Goal: Transaction & Acquisition: Purchase product/service

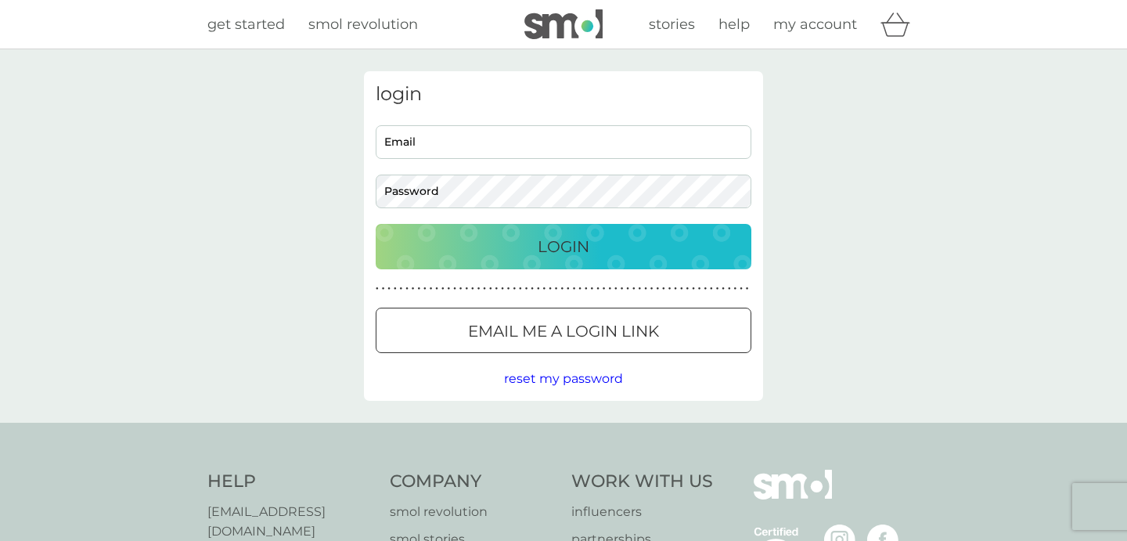
click at [440, 140] on input "Email" at bounding box center [564, 142] width 376 height 34
type input "kavita.dtailor@gmail.com"
click at [376, 224] on button "Login" at bounding box center [564, 246] width 376 height 45
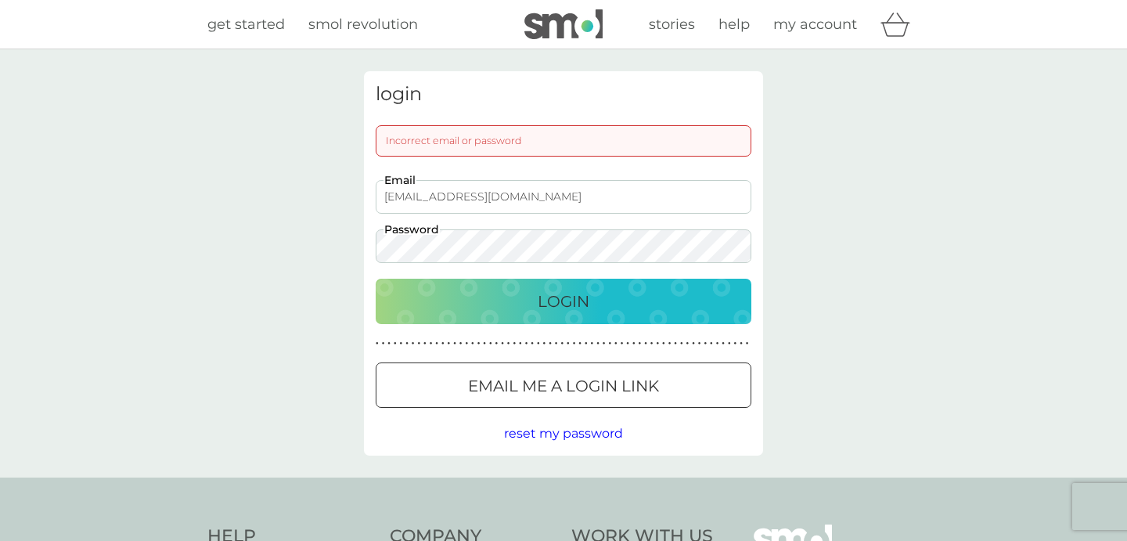
click at [376, 279] on button "Login" at bounding box center [564, 301] width 376 height 45
click at [560, 398] on p "Email me a login link" at bounding box center [563, 385] width 191 height 25
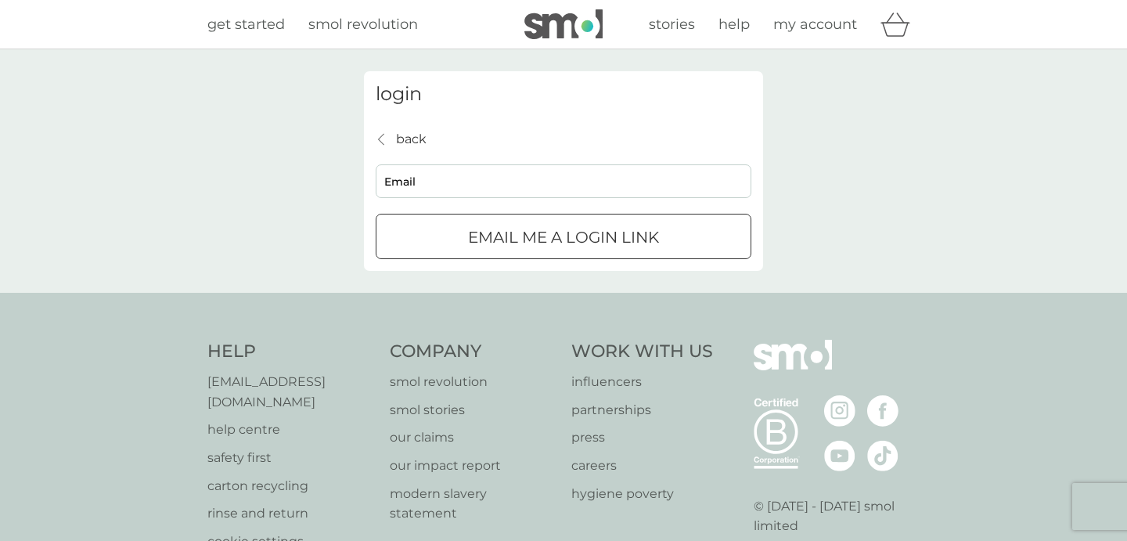
click at [431, 163] on div "back back Email Email me a login link" at bounding box center [564, 194] width 376 height 131
click at [427, 173] on input "Email" at bounding box center [564, 181] width 376 height 34
type input "kavita.dtailor@gmail.com"
click at [577, 241] on div "submit" at bounding box center [563, 237] width 56 height 16
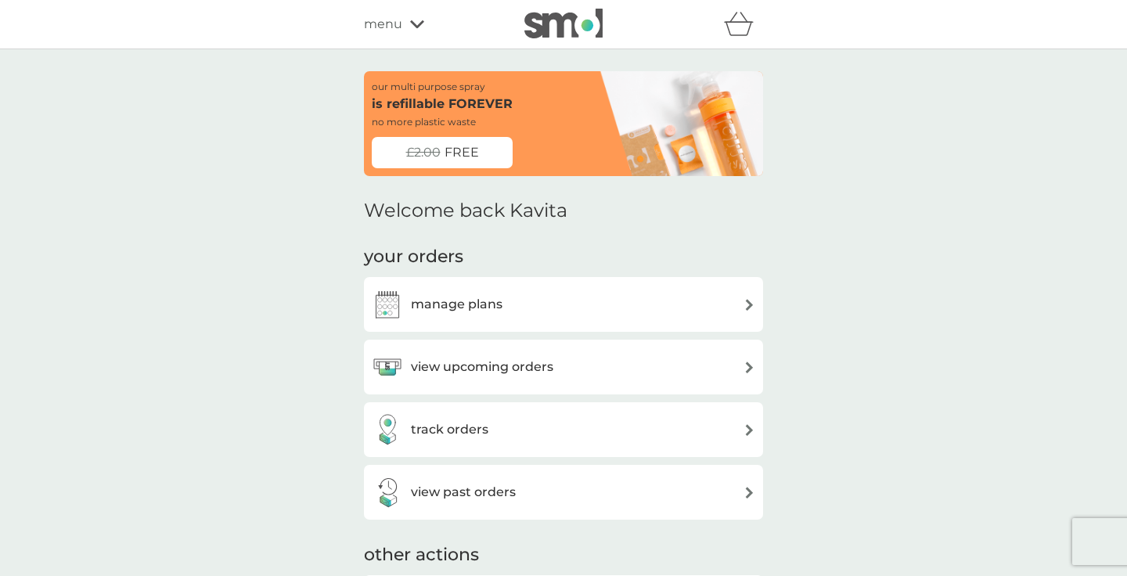
click at [463, 371] on h3 "view upcoming orders" at bounding box center [482, 367] width 142 height 20
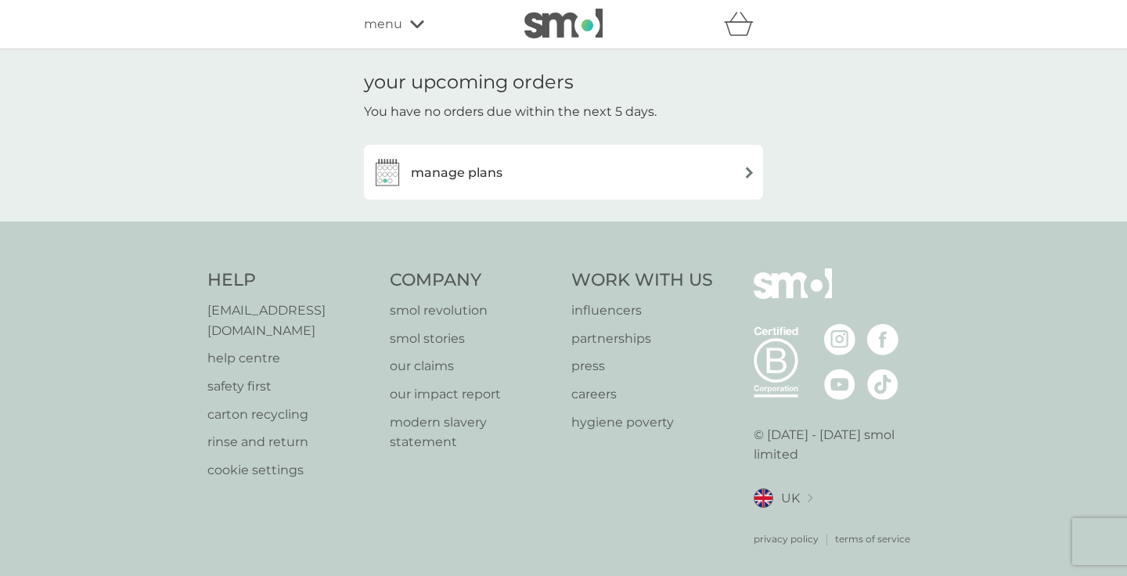
click at [467, 177] on h3 "manage plans" at bounding box center [457, 173] width 92 height 20
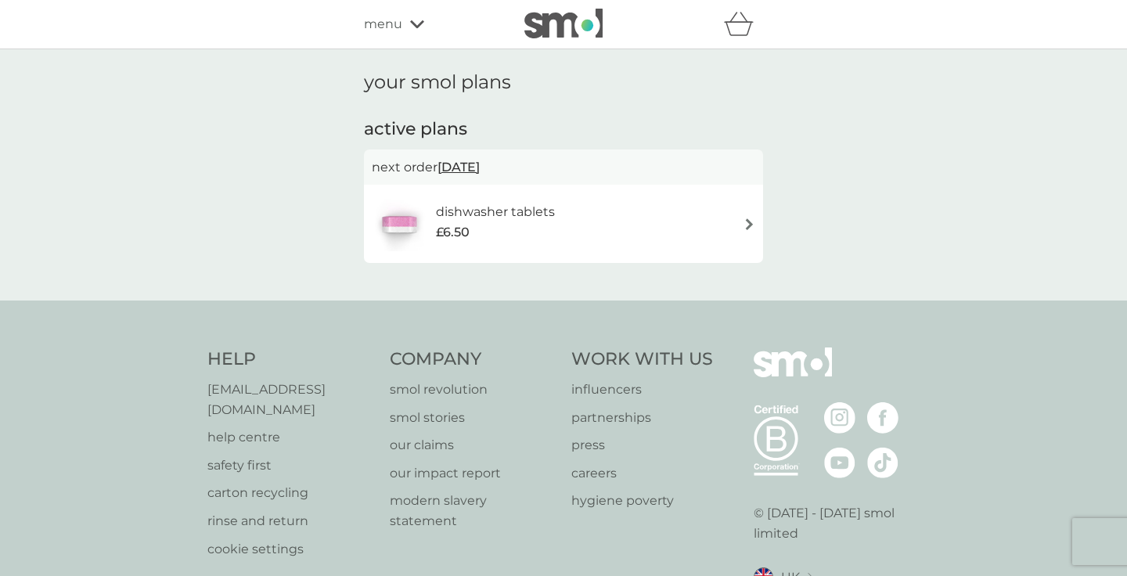
click at [477, 167] on span "[DATE]" at bounding box center [459, 167] width 42 height 31
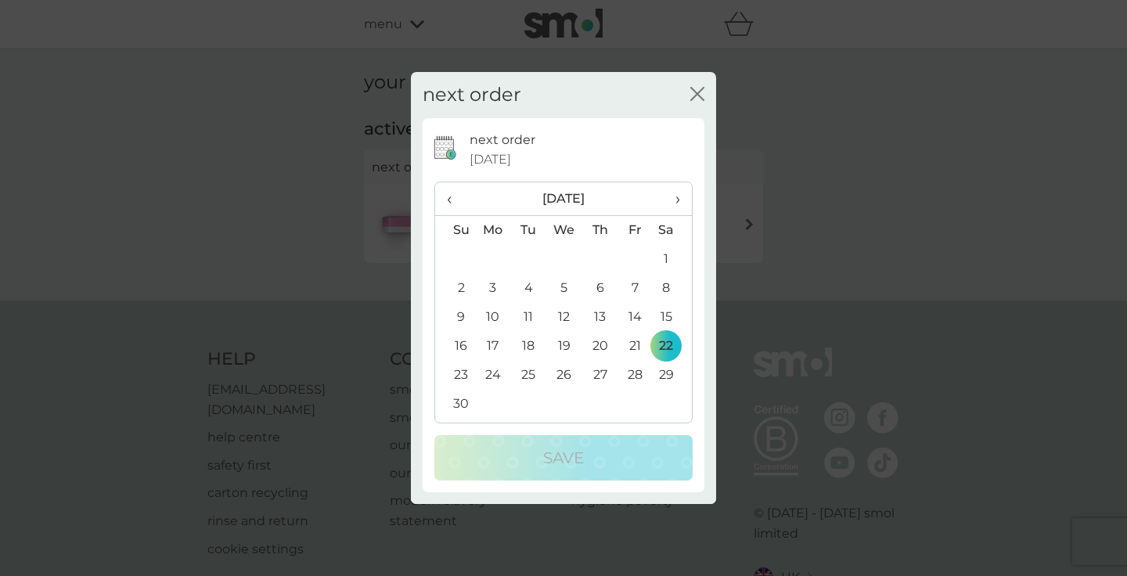
click at [451, 205] on span "‹" at bounding box center [455, 198] width 16 height 33
click at [600, 288] on td "9" at bounding box center [599, 288] width 35 height 29
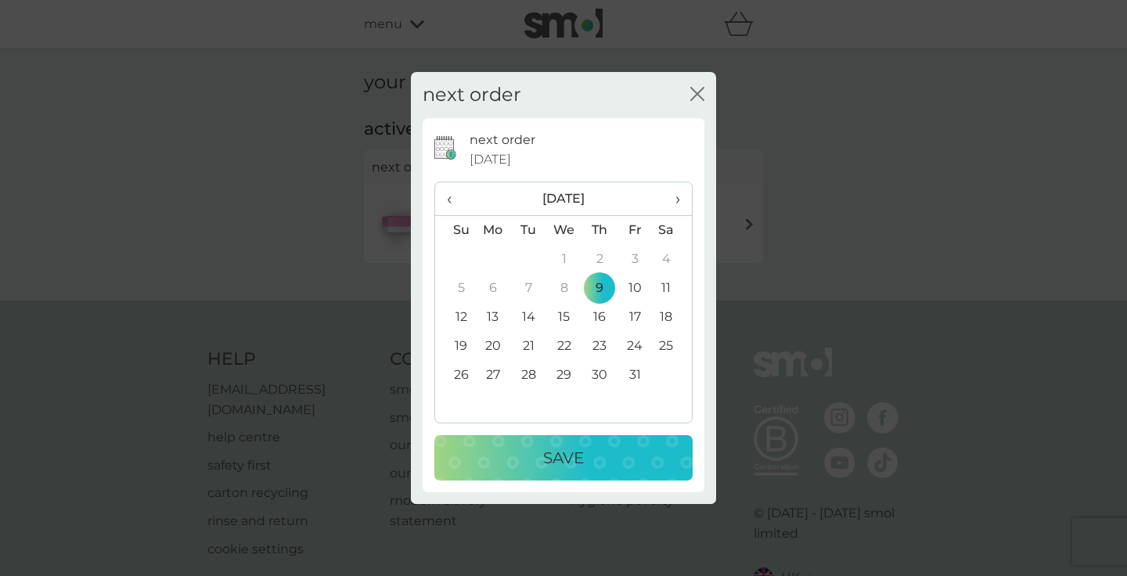
click at [573, 449] on p "Save" at bounding box center [563, 457] width 41 height 25
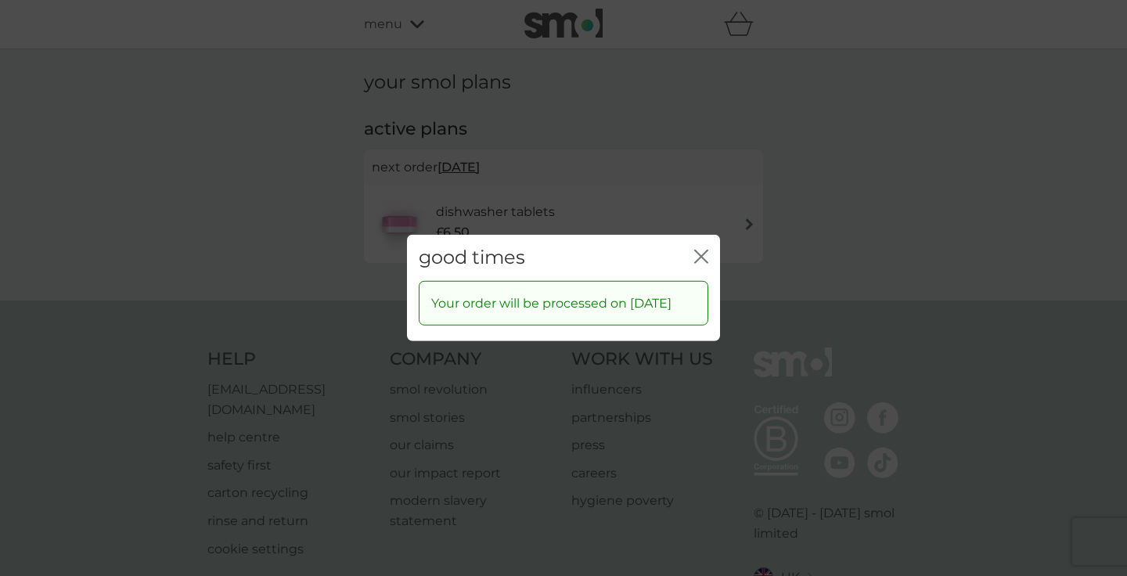
click at [703, 250] on icon "close" at bounding box center [704, 256] width 6 height 13
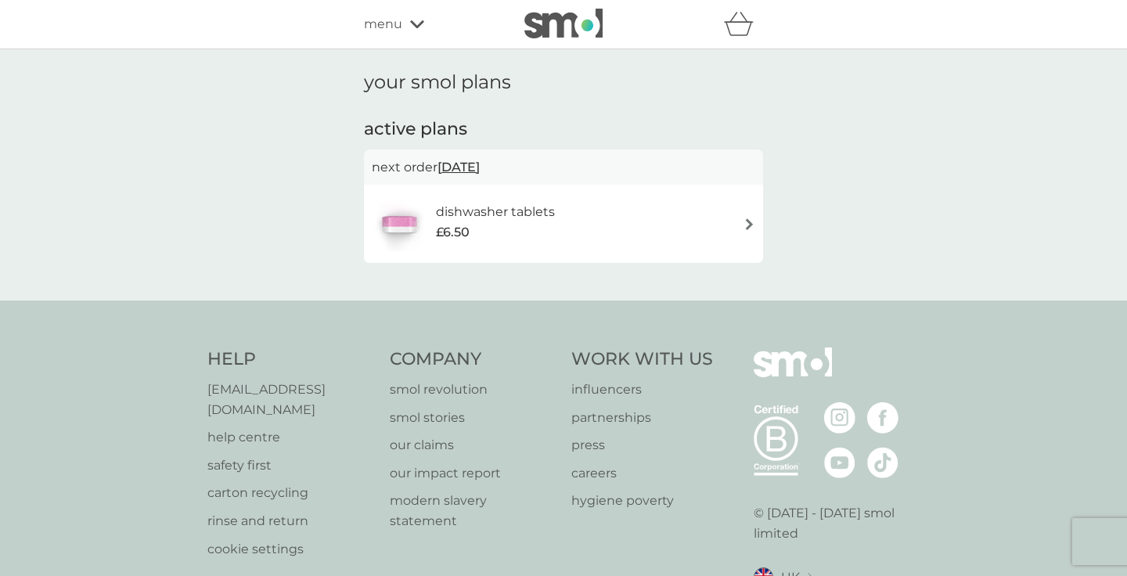
click at [488, 217] on h6 "dishwasher tablets" at bounding box center [495, 212] width 119 height 20
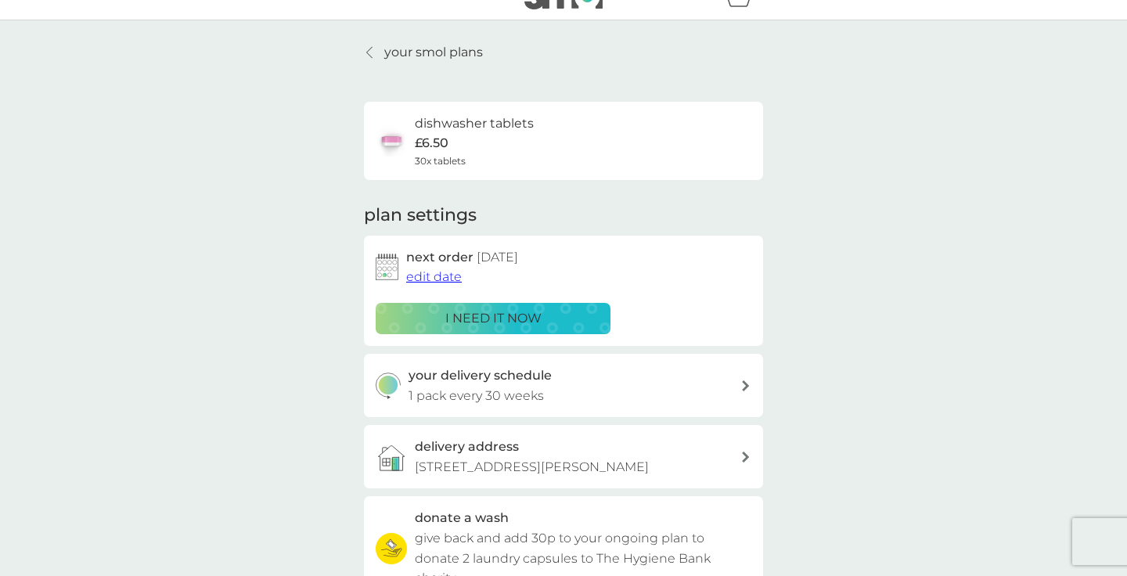
scroll to position [27, 0]
click at [430, 46] on p "your smol plans" at bounding box center [433, 54] width 99 height 20
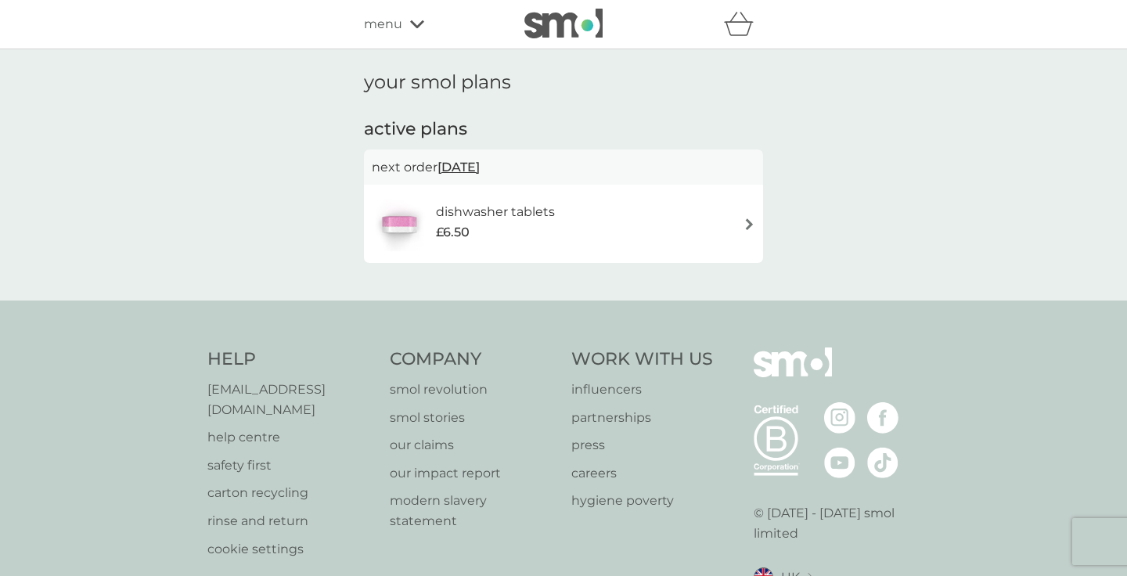
click at [413, 25] on icon at bounding box center [417, 24] width 14 height 8
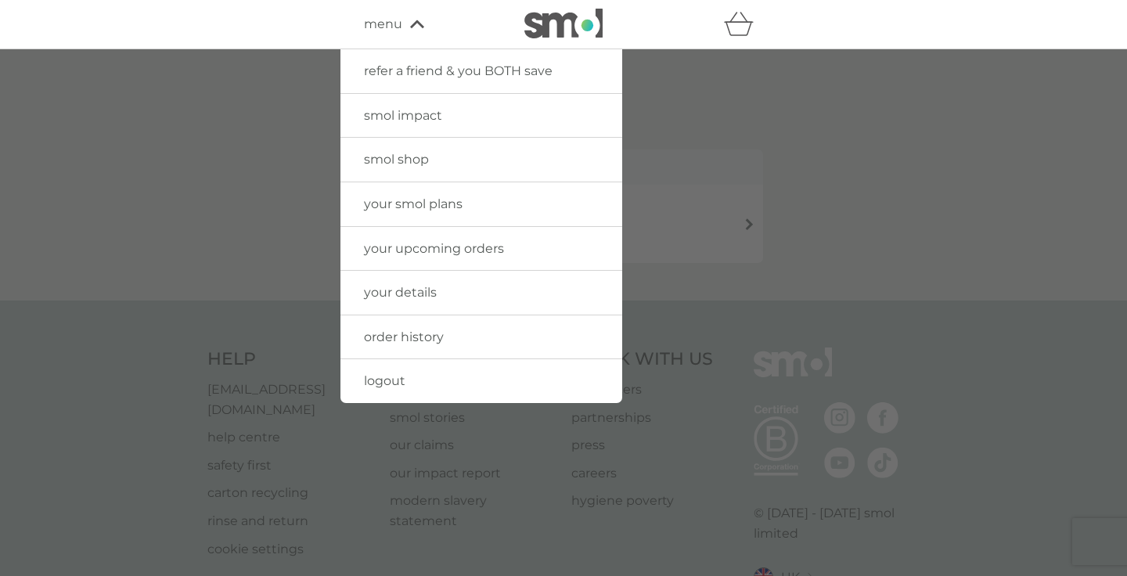
click at [418, 157] on span "smol shop" at bounding box center [396, 159] width 65 height 15
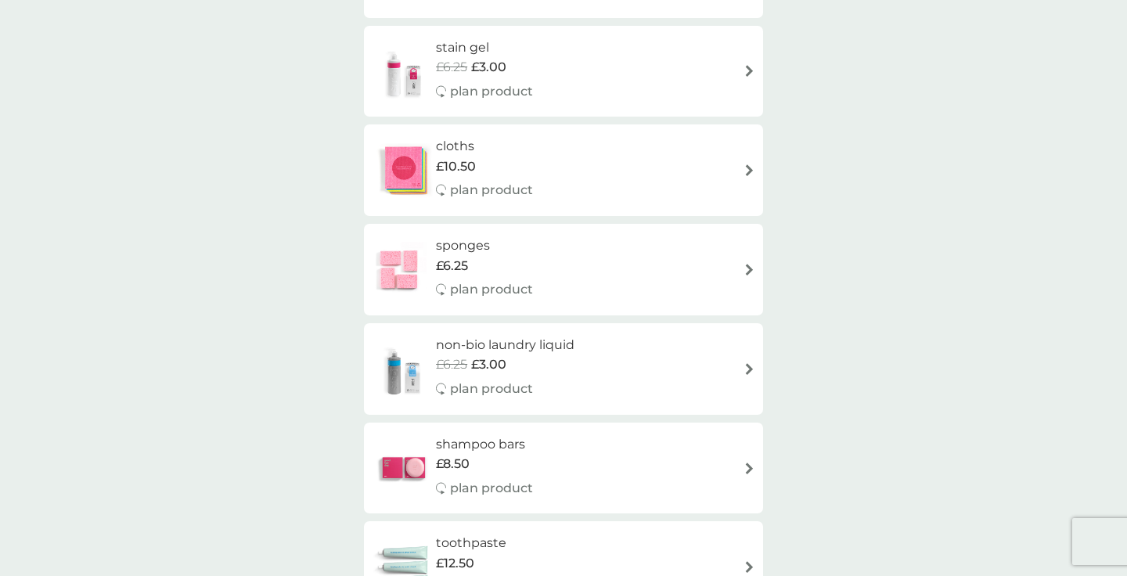
scroll to position [1917, 0]
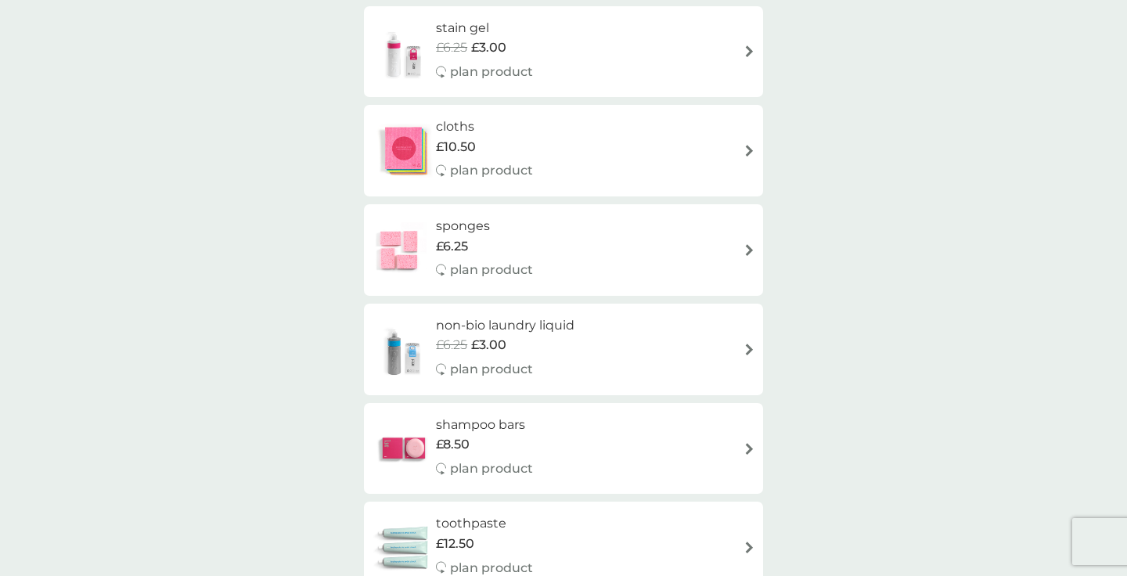
click at [450, 242] on span "£6.25" at bounding box center [452, 246] width 32 height 20
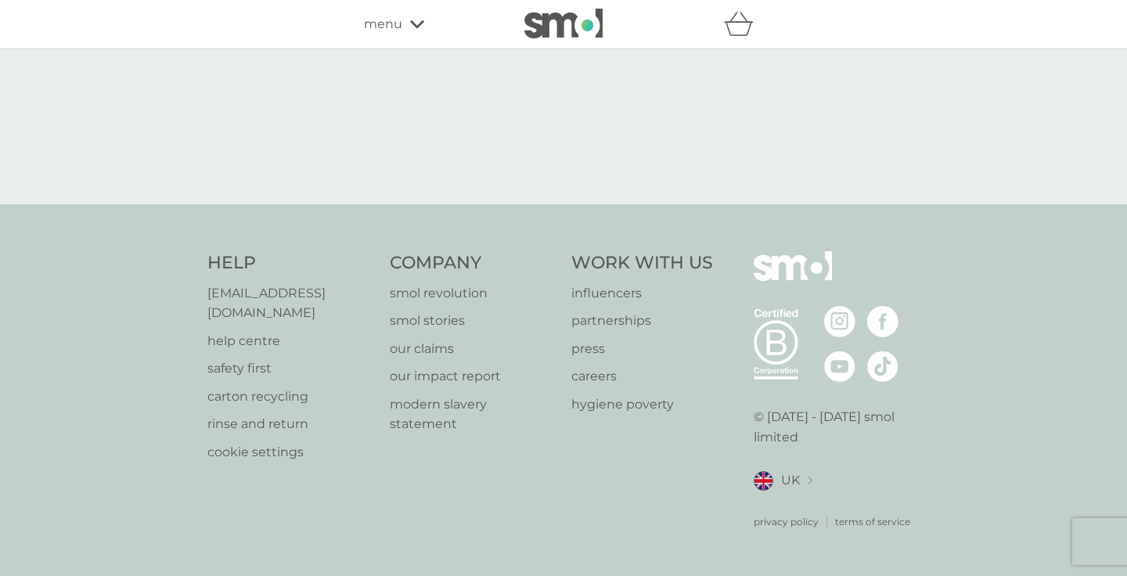
select select "63"
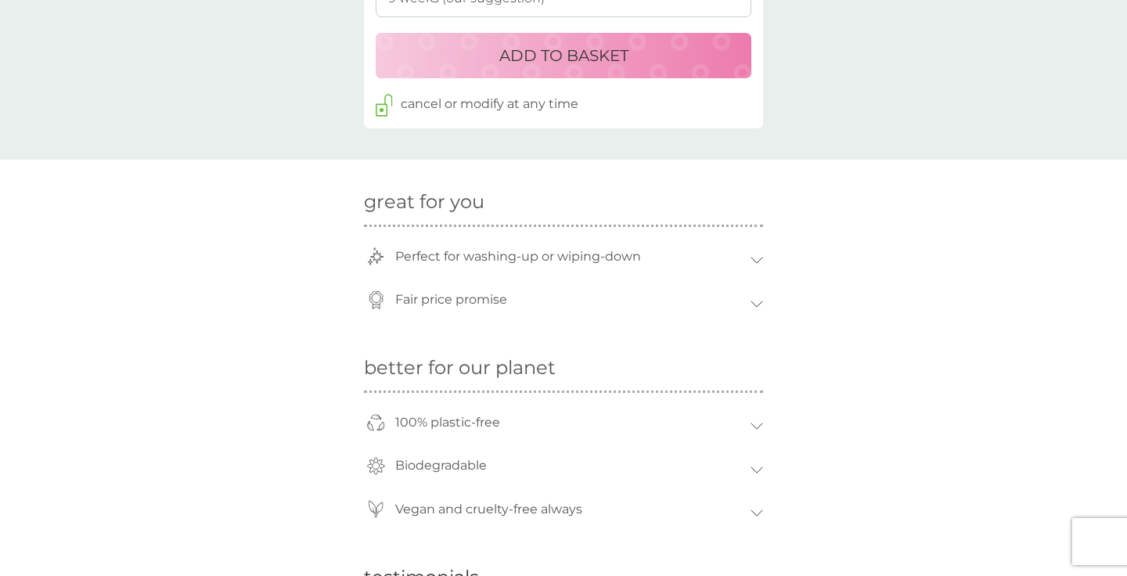
scroll to position [936, 0]
click at [510, 256] on p "Perfect for washing-up or wiping-down" at bounding box center [517, 255] width 261 height 36
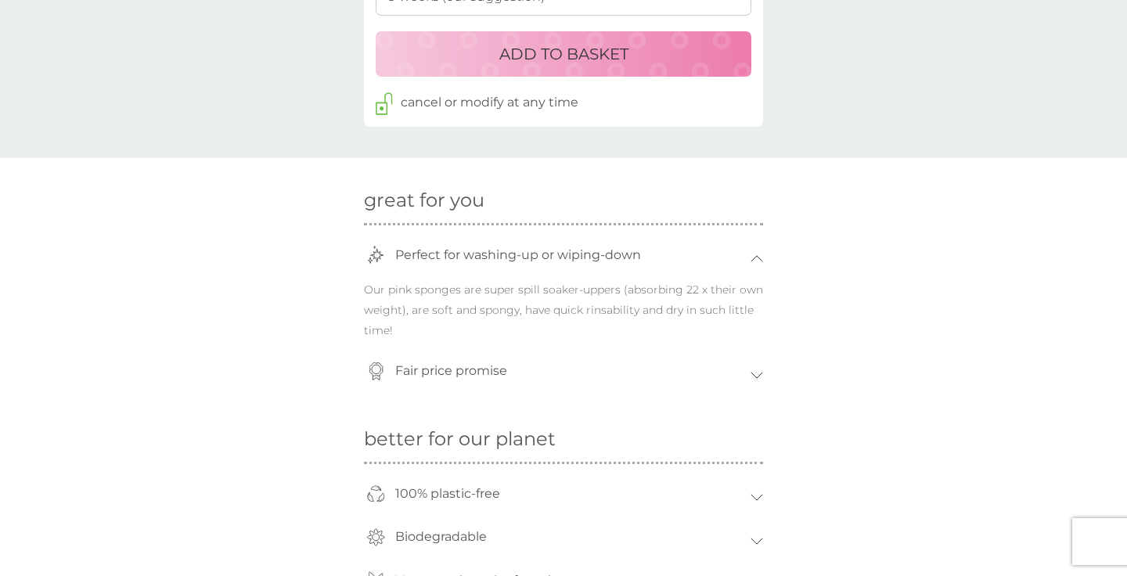
click at [510, 256] on p "Perfect for washing-up or wiping-down" at bounding box center [517, 255] width 261 height 36
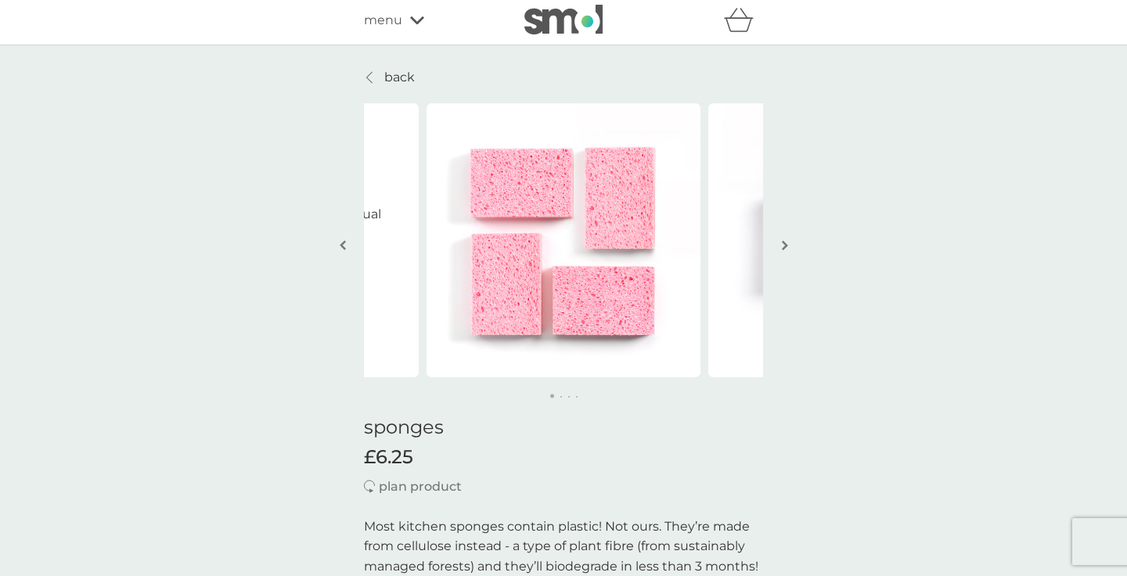
scroll to position [0, 0]
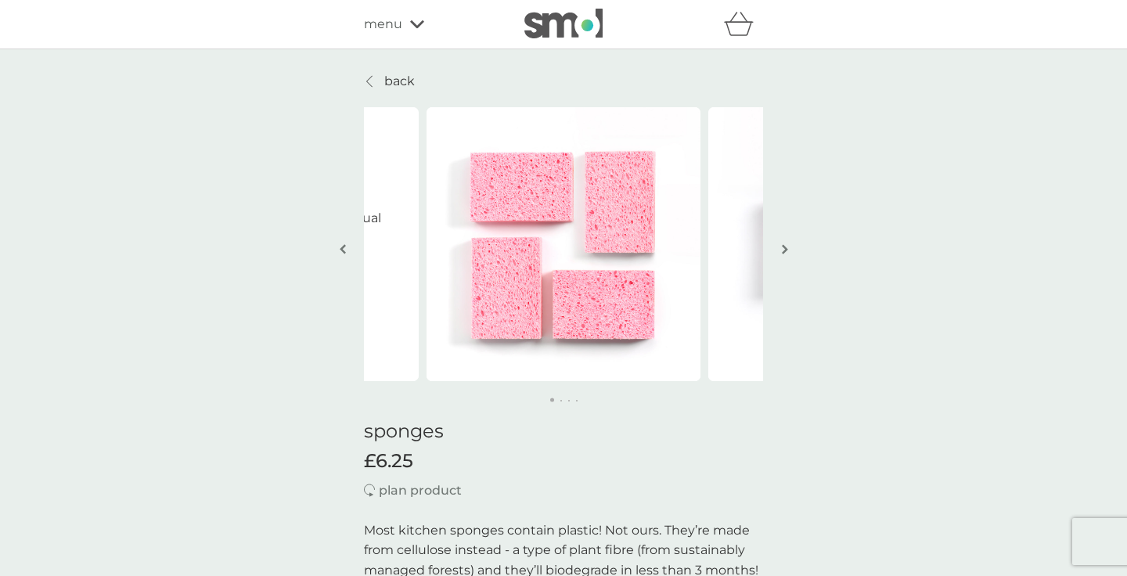
click at [787, 250] on button "button" at bounding box center [785, 250] width 12 height 78
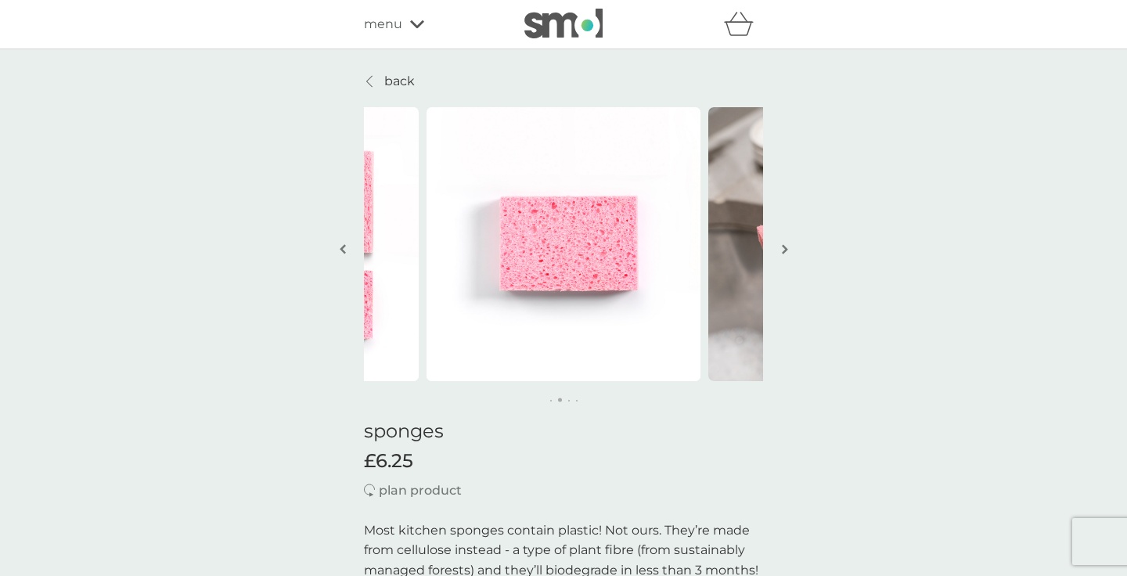
click at [787, 250] on button "button" at bounding box center [785, 250] width 12 height 78
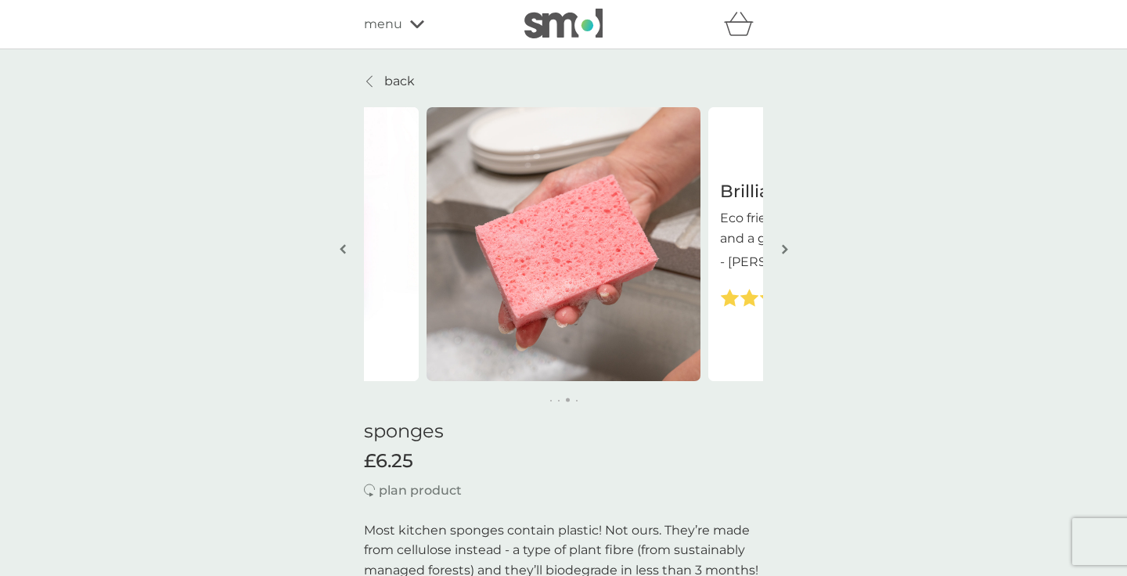
click at [787, 250] on button "button" at bounding box center [785, 250] width 12 height 78
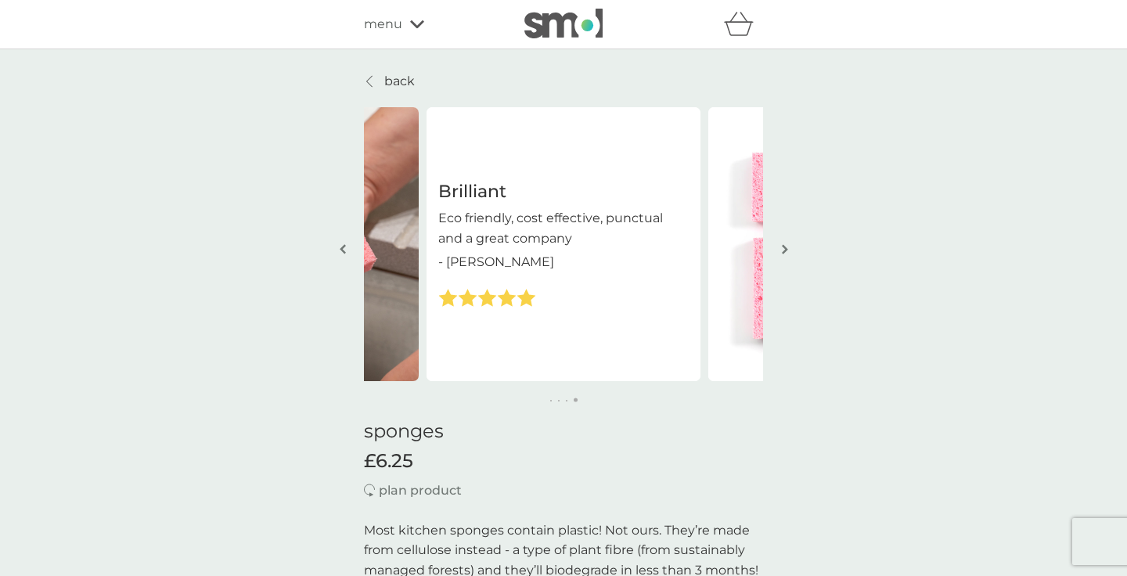
click at [787, 250] on button "button" at bounding box center [785, 250] width 12 height 78
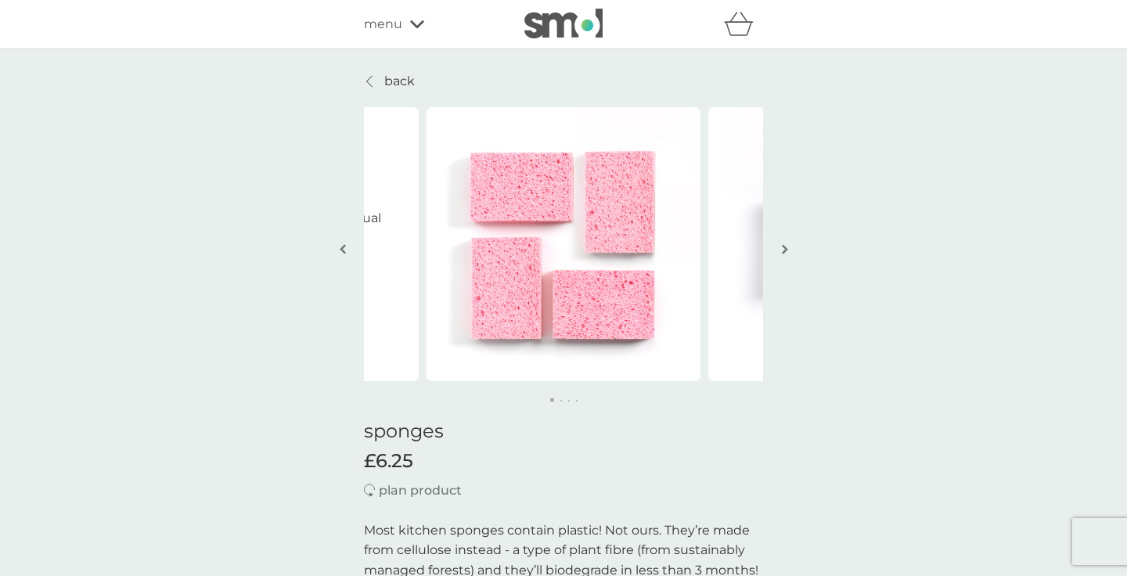
click at [787, 250] on button "button" at bounding box center [785, 250] width 12 height 78
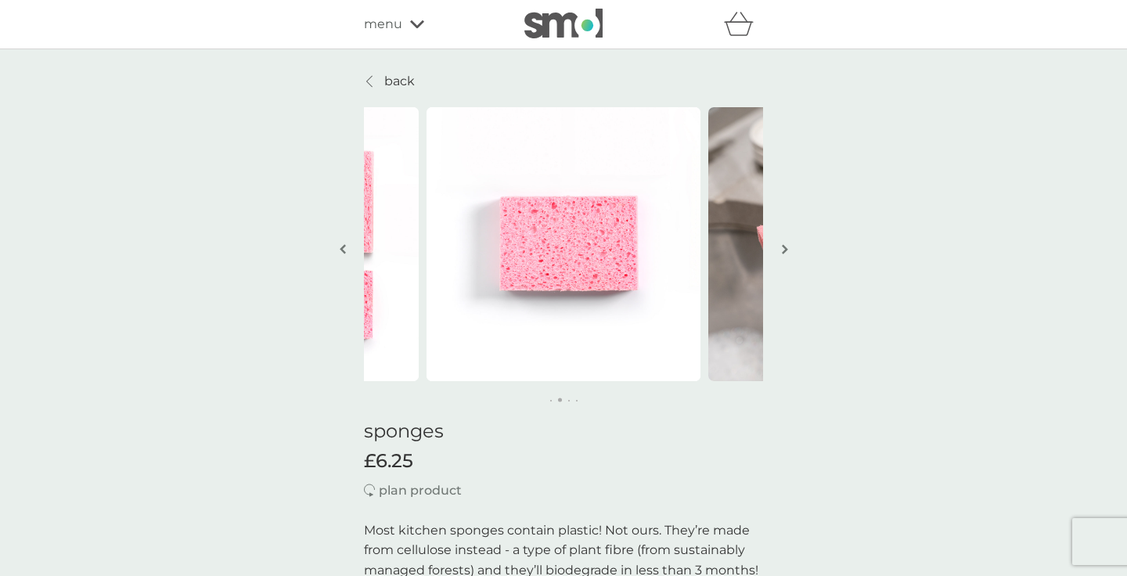
click at [787, 250] on button "button" at bounding box center [785, 250] width 12 height 78
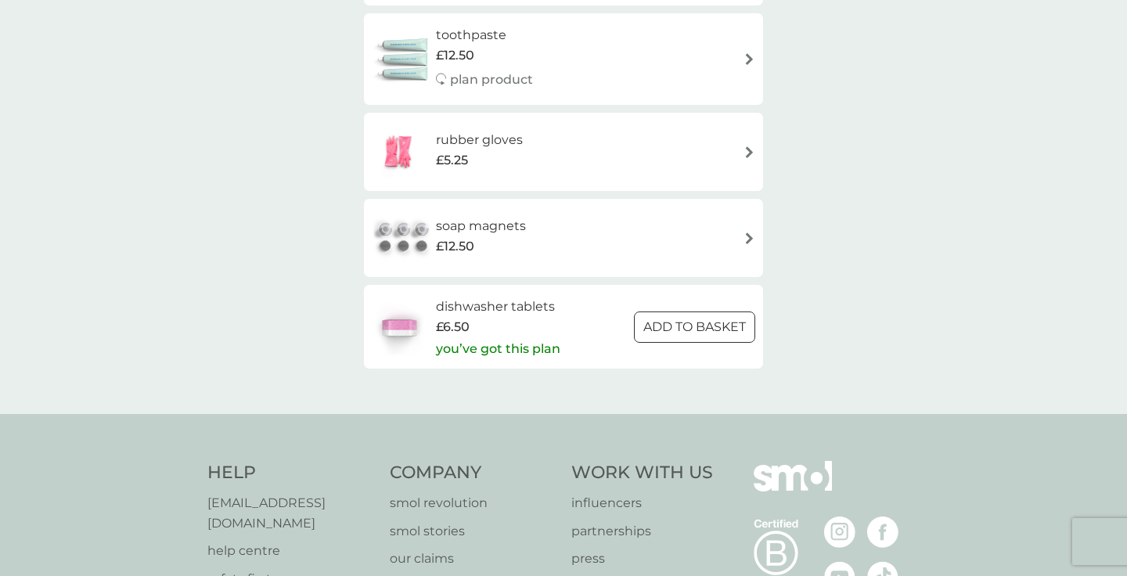
scroll to position [2408, 0]
click at [472, 216] on h6 "soap magnets" at bounding box center [481, 224] width 90 height 20
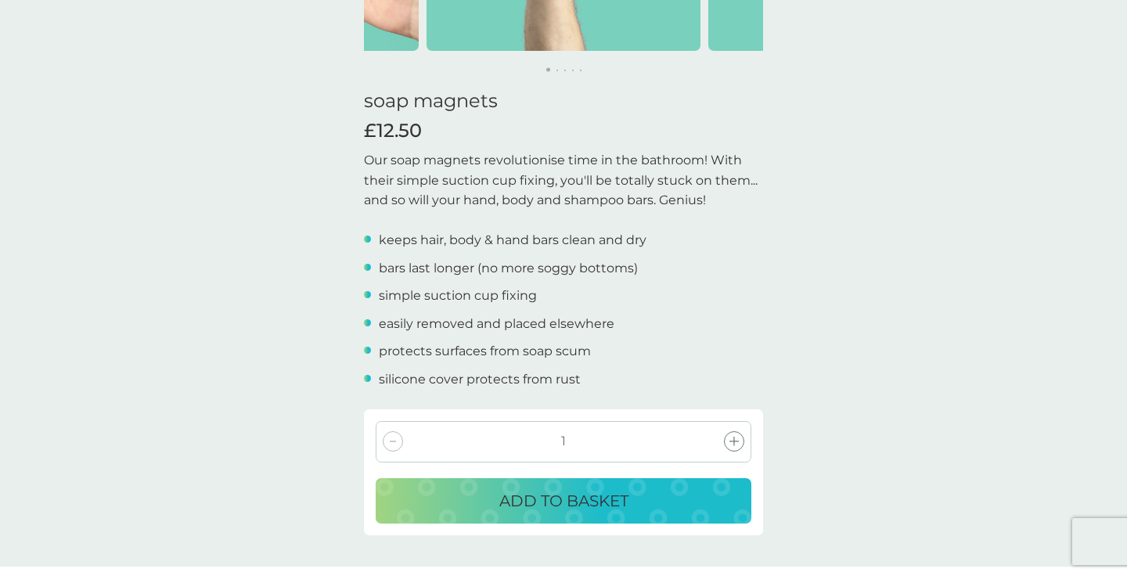
scroll to position [133, 0]
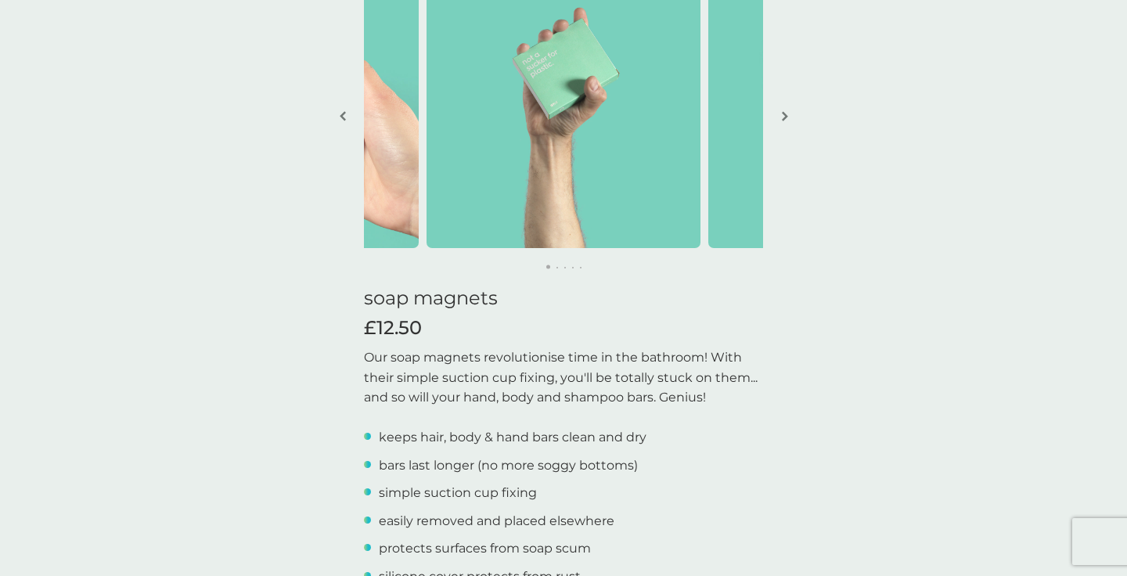
click at [786, 117] on img "button" at bounding box center [785, 116] width 6 height 12
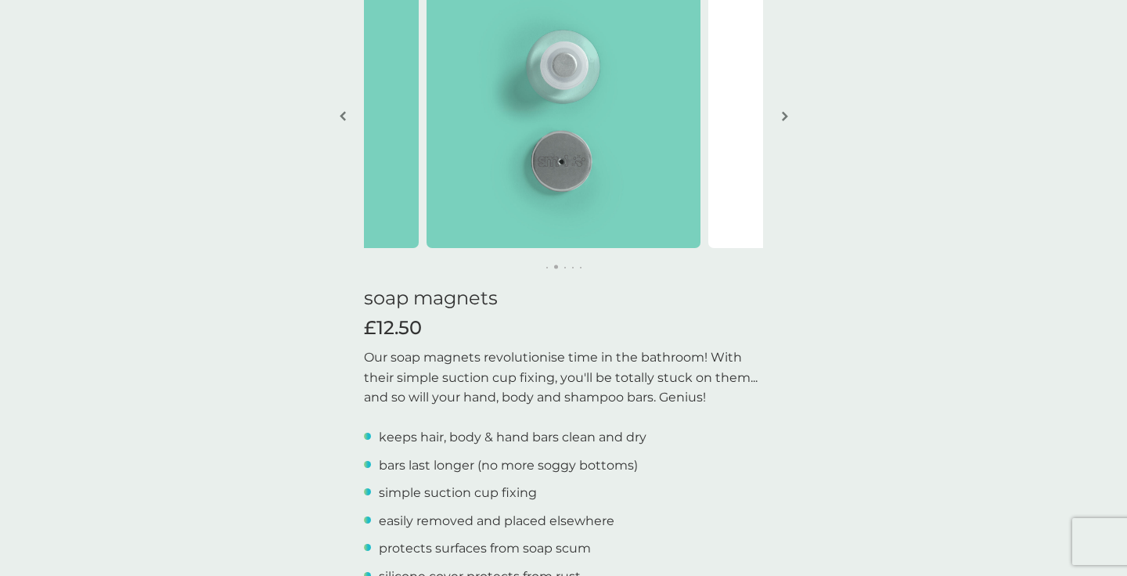
click at [786, 117] on img "button" at bounding box center [785, 116] width 6 height 12
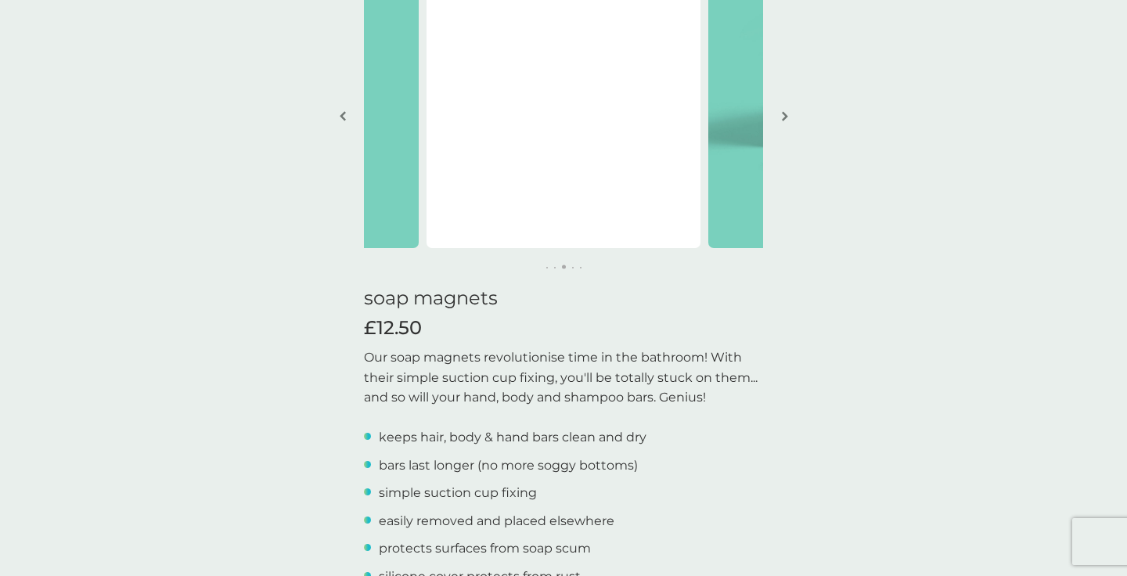
click at [786, 117] on img "button" at bounding box center [785, 116] width 6 height 12
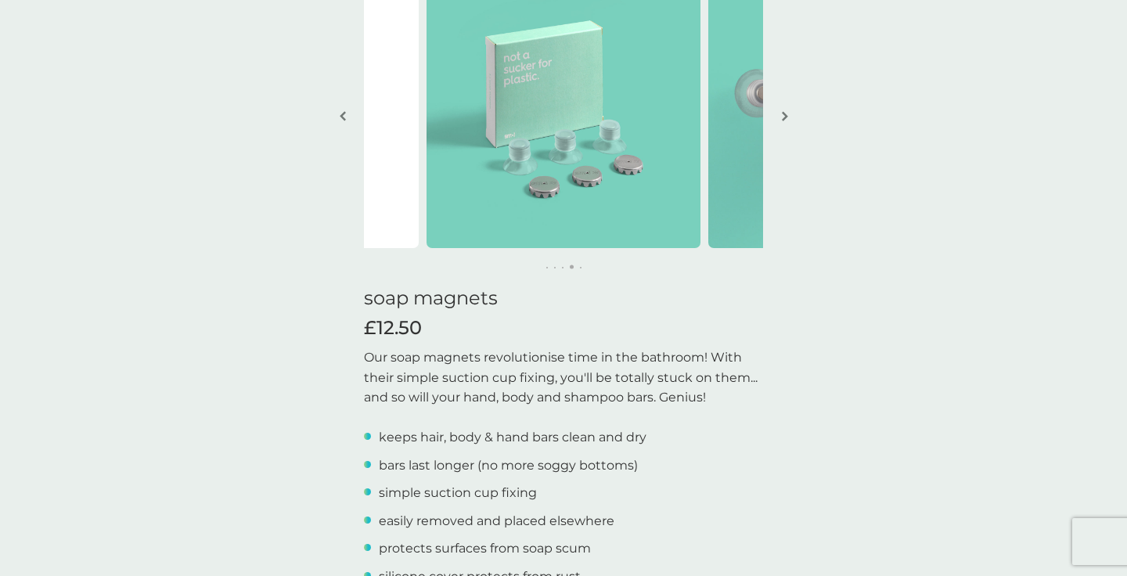
click at [786, 117] on img "button" at bounding box center [785, 116] width 6 height 12
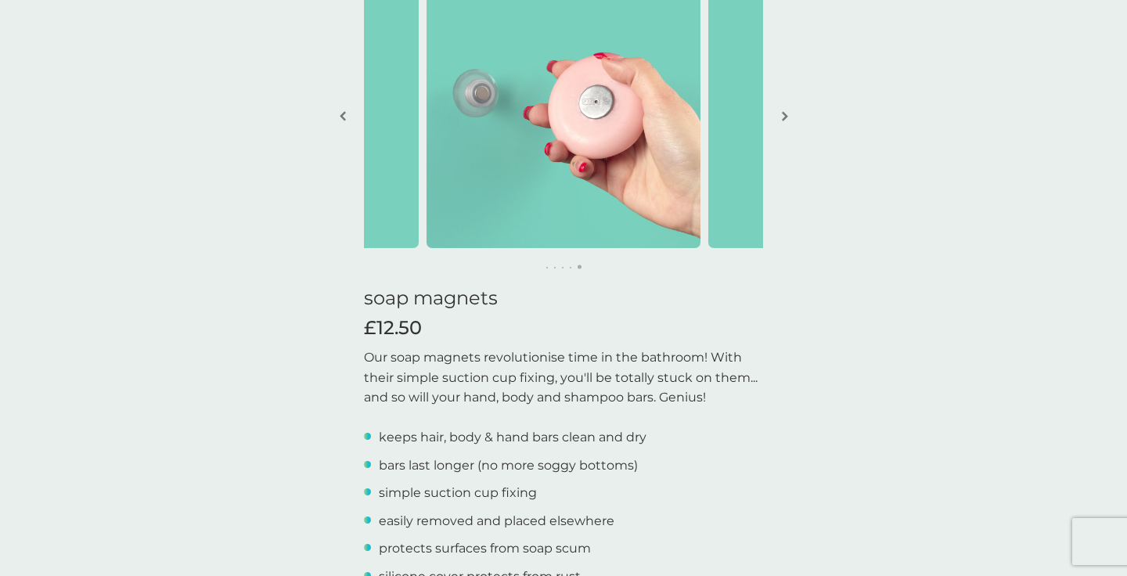
click at [786, 117] on img "button" at bounding box center [785, 116] width 6 height 12
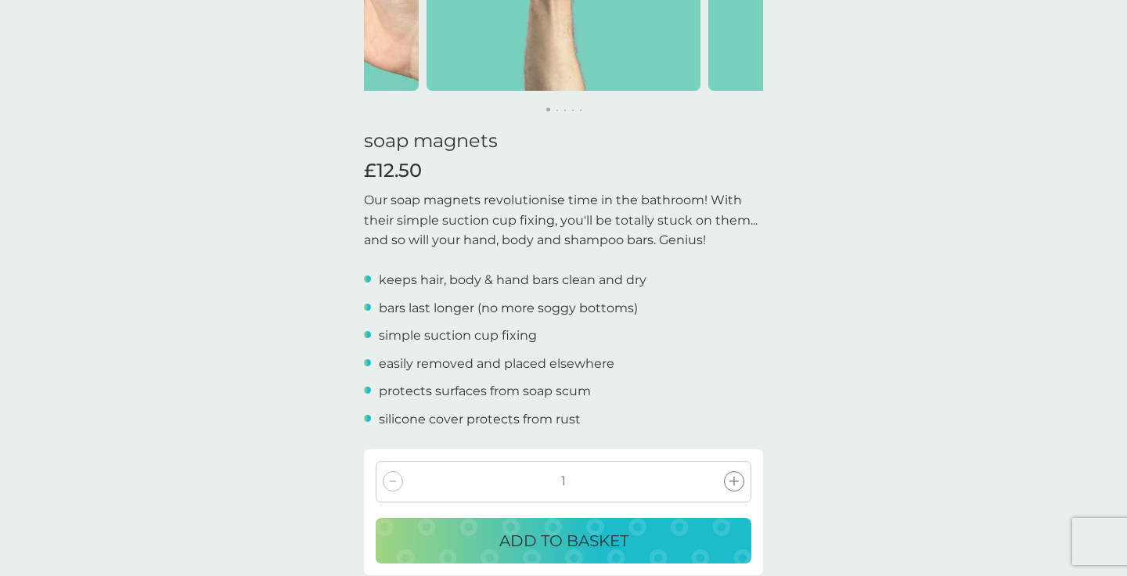
scroll to position [0, 0]
